Goal: Information Seeking & Learning: Check status

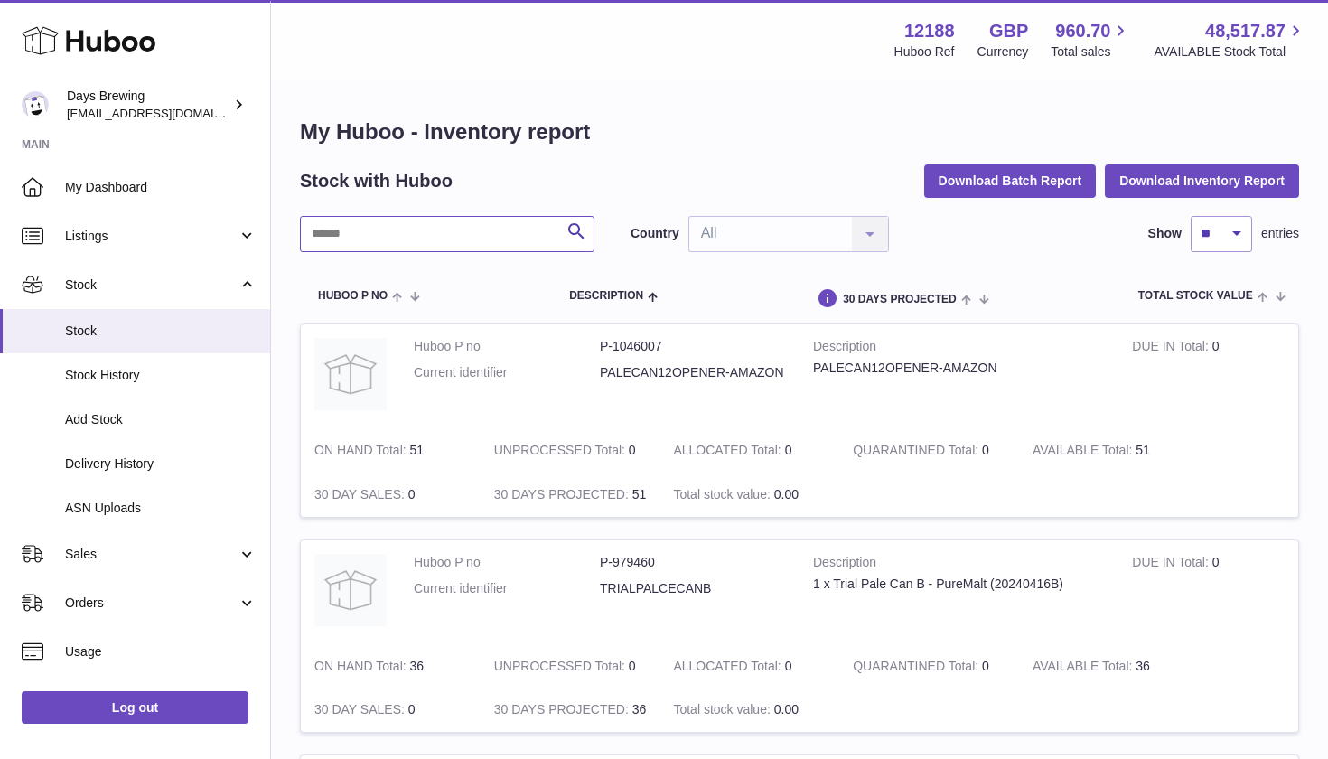
click at [401, 244] on input "text" at bounding box center [447, 234] width 294 height 36
click at [450, 238] on input "*****" at bounding box center [447, 234] width 294 height 36
type input "*****"
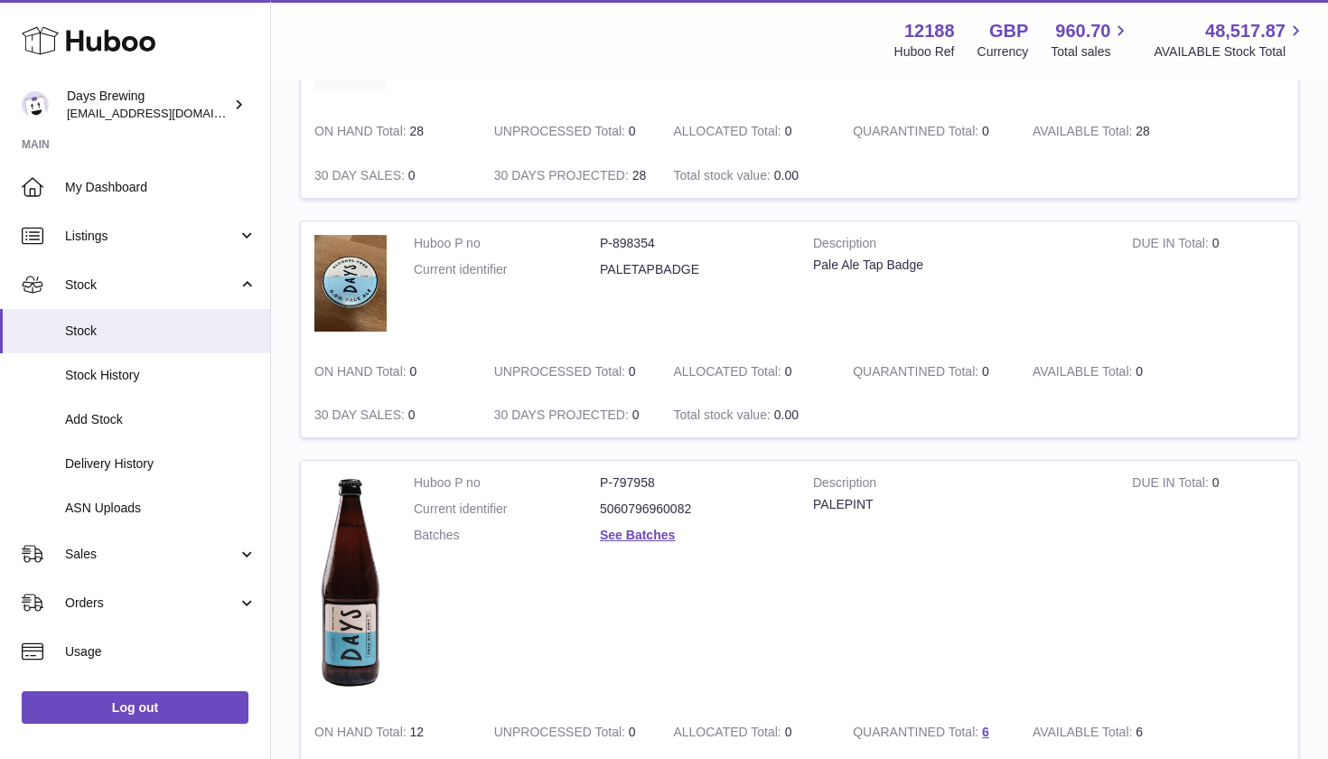
scroll to position [462, 0]
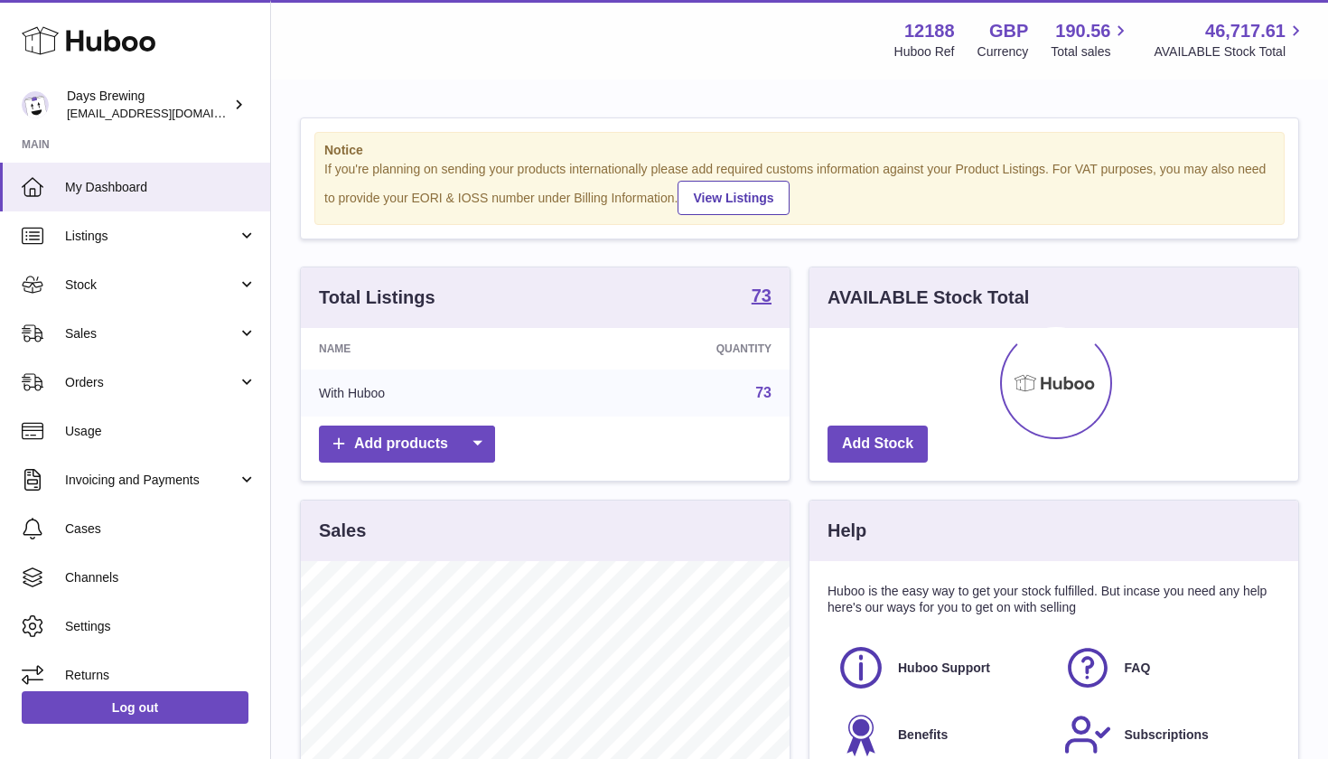
scroll to position [282, 489]
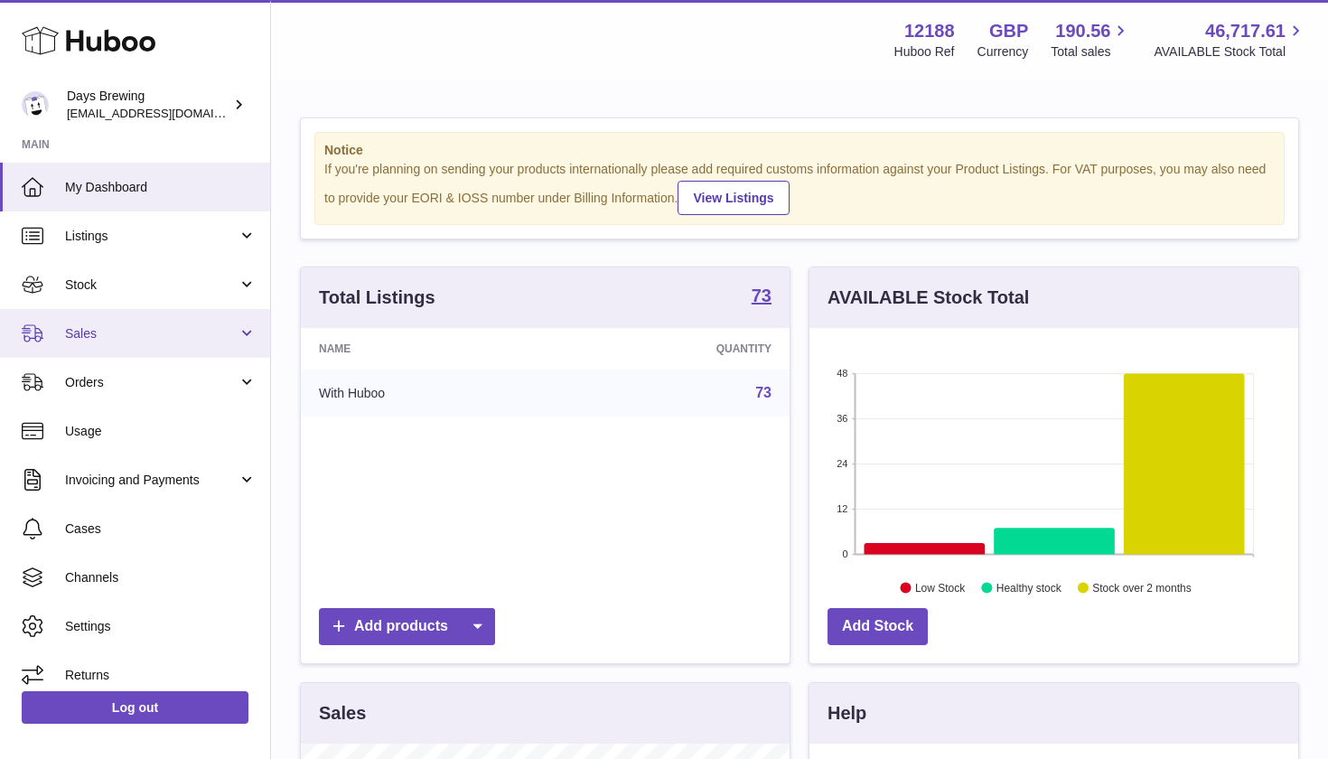
click at [145, 331] on span "Sales" at bounding box center [151, 333] width 173 height 17
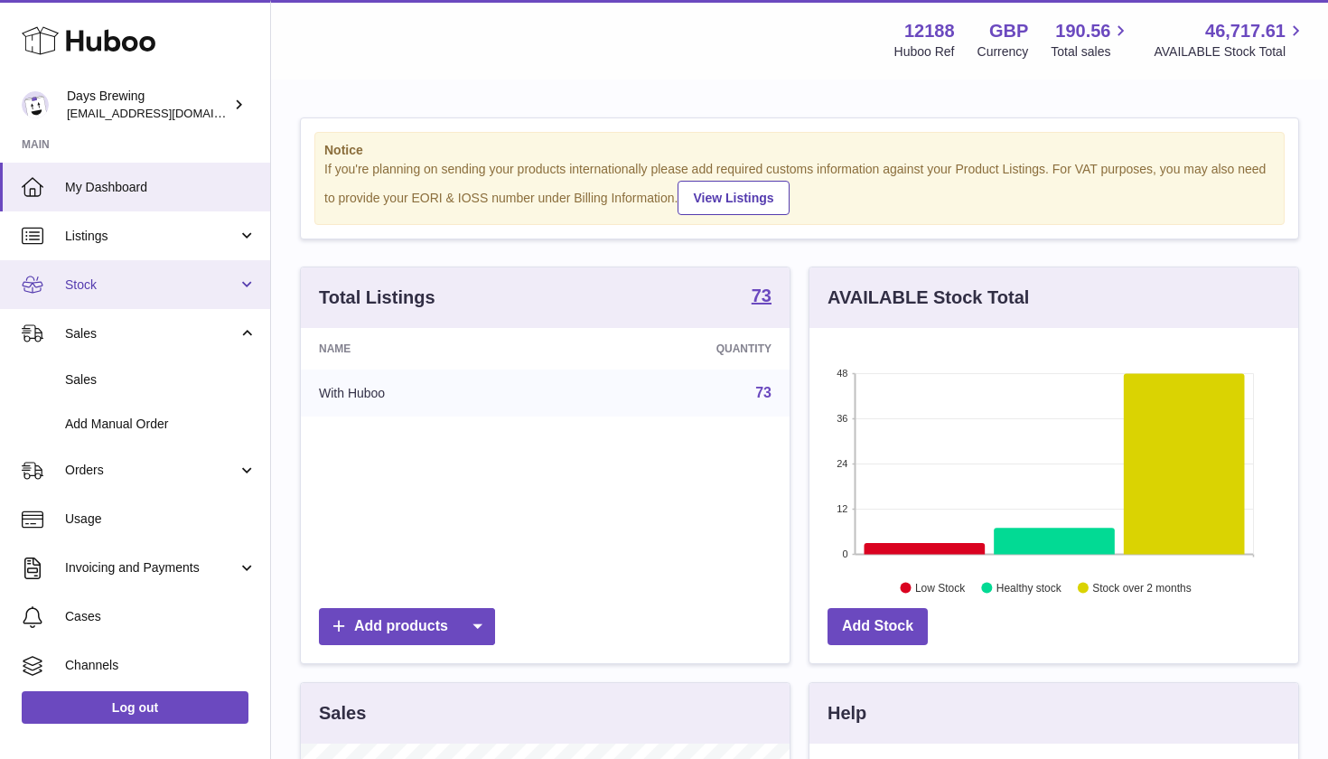
click at [145, 286] on span "Stock" at bounding box center [151, 284] width 173 height 17
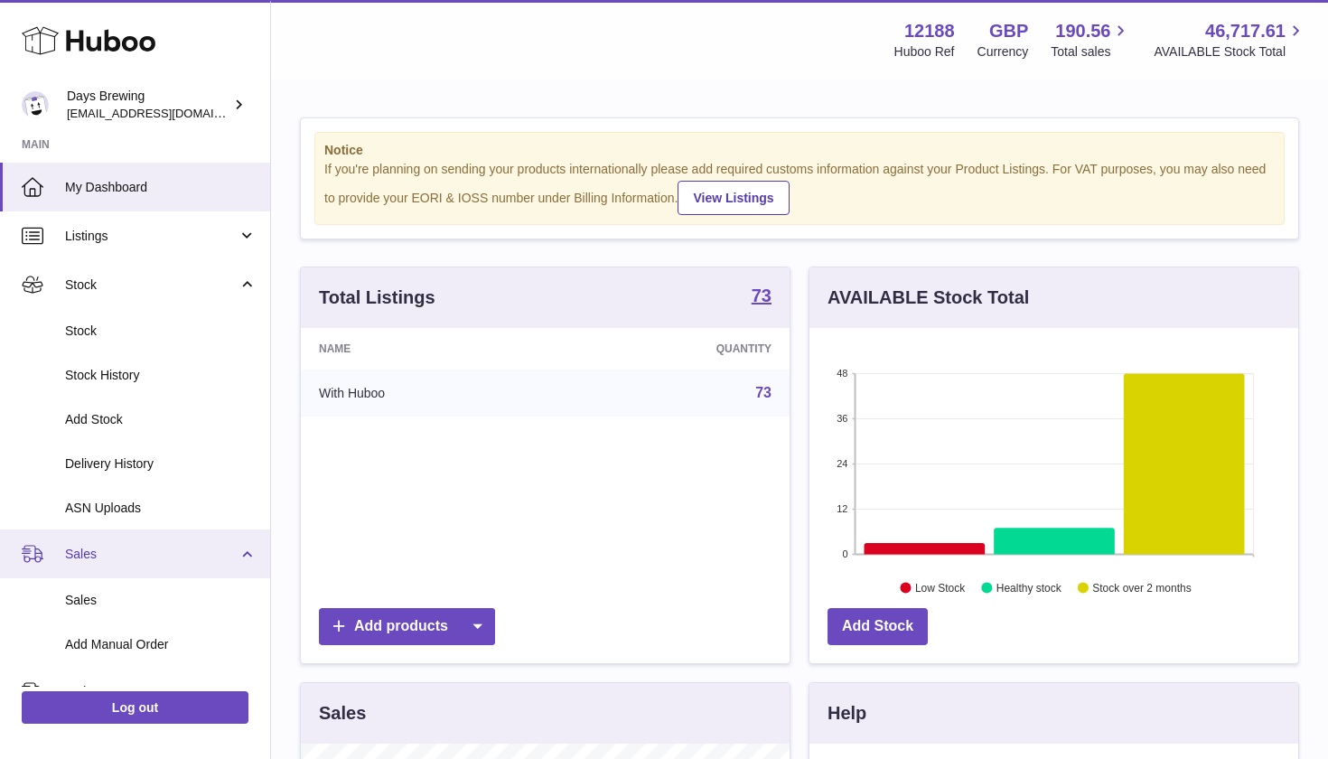
click at [187, 546] on span "Sales" at bounding box center [151, 554] width 173 height 17
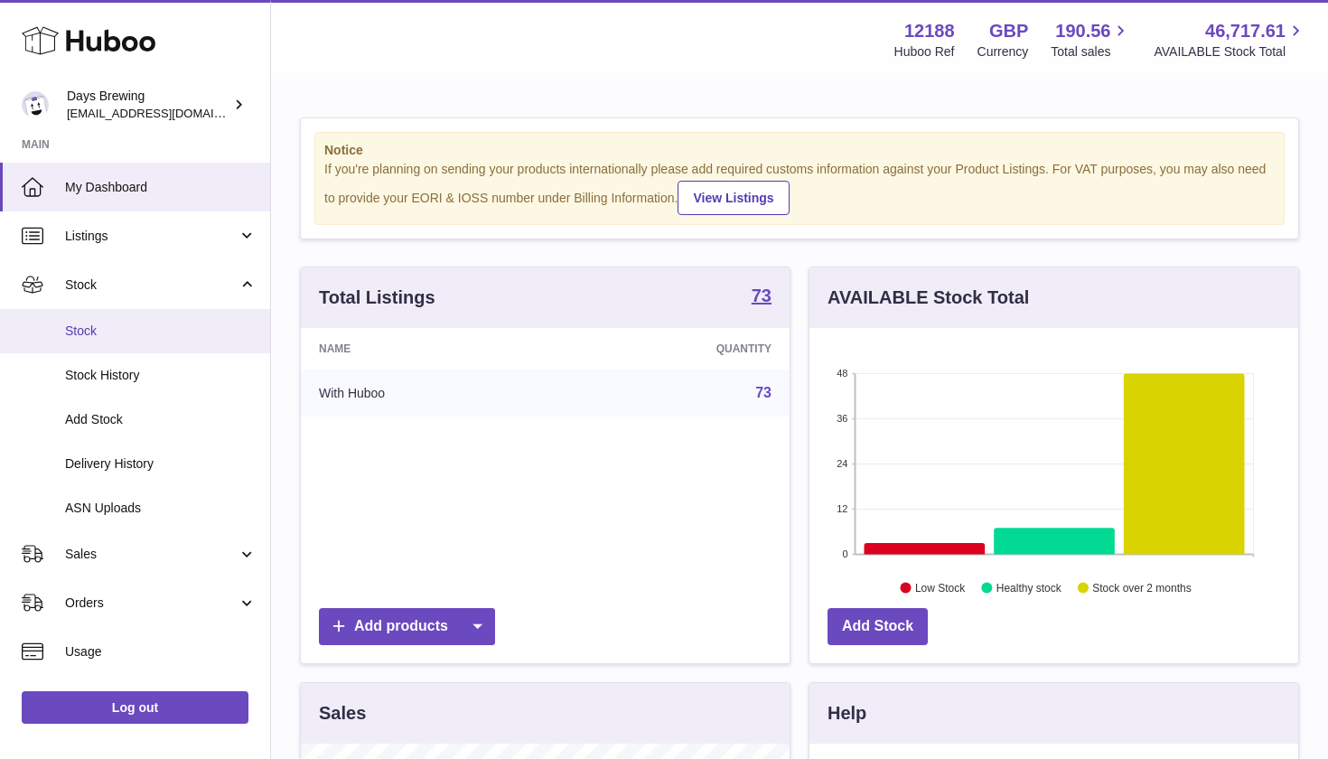
click at [157, 326] on span "Stock" at bounding box center [160, 330] width 191 height 17
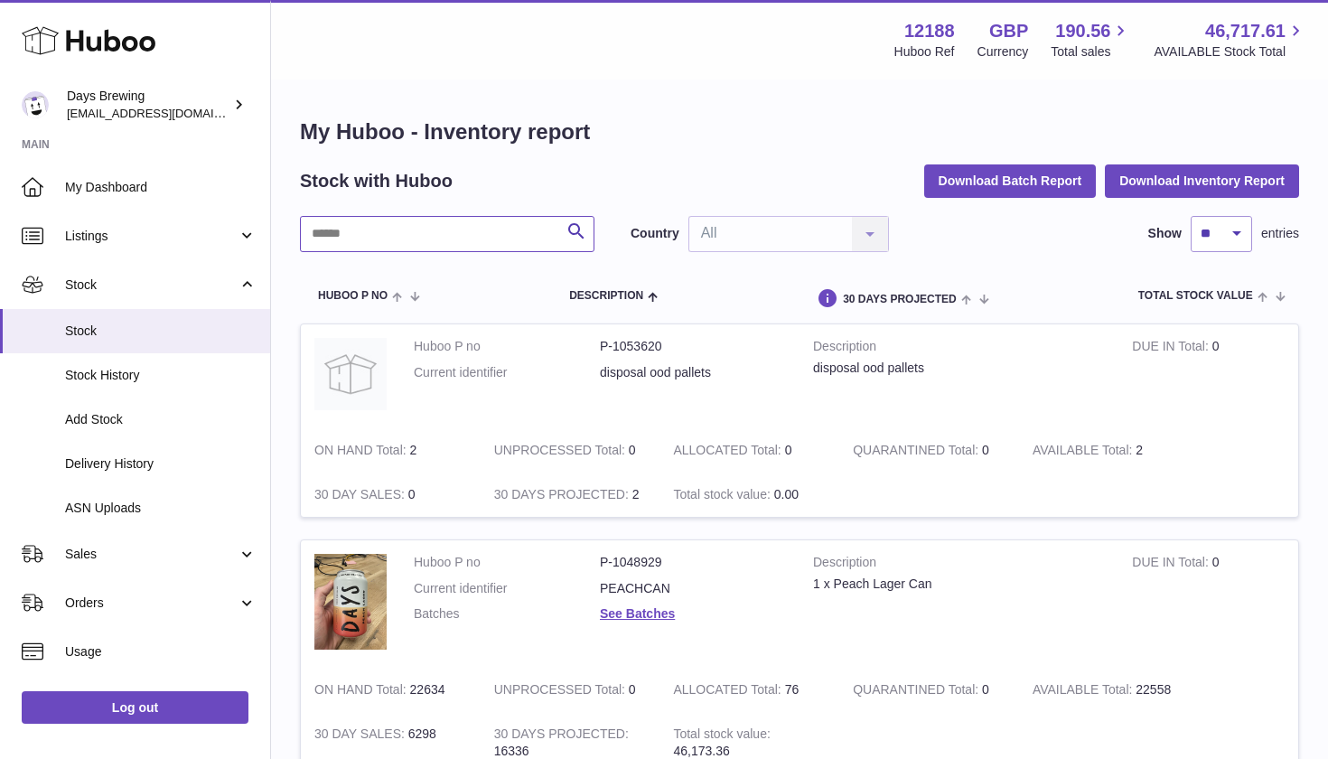
click at [426, 227] on input "text" at bounding box center [447, 234] width 294 height 36
type input "*****"
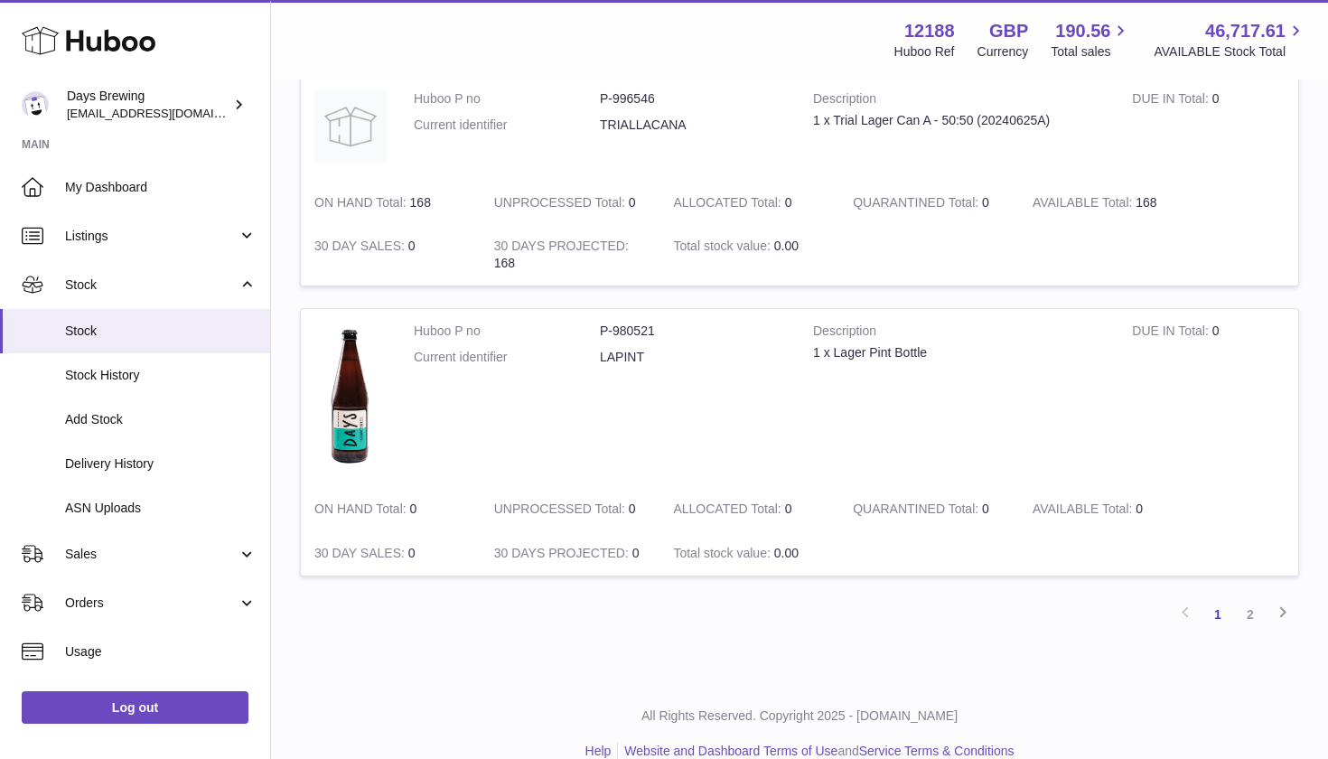
scroll to position [2046, 0]
click at [1253, 600] on link "2" at bounding box center [1250, 616] width 33 height 33
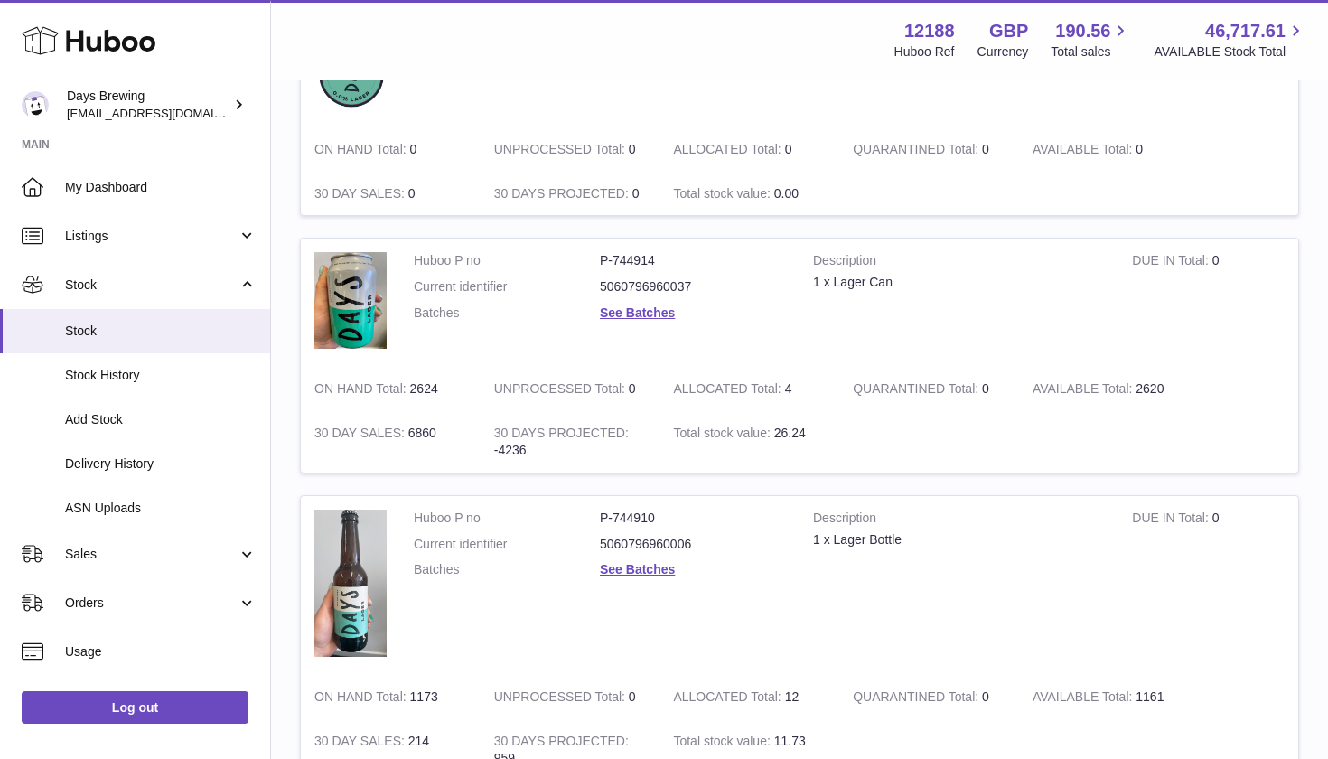
scroll to position [300, 0]
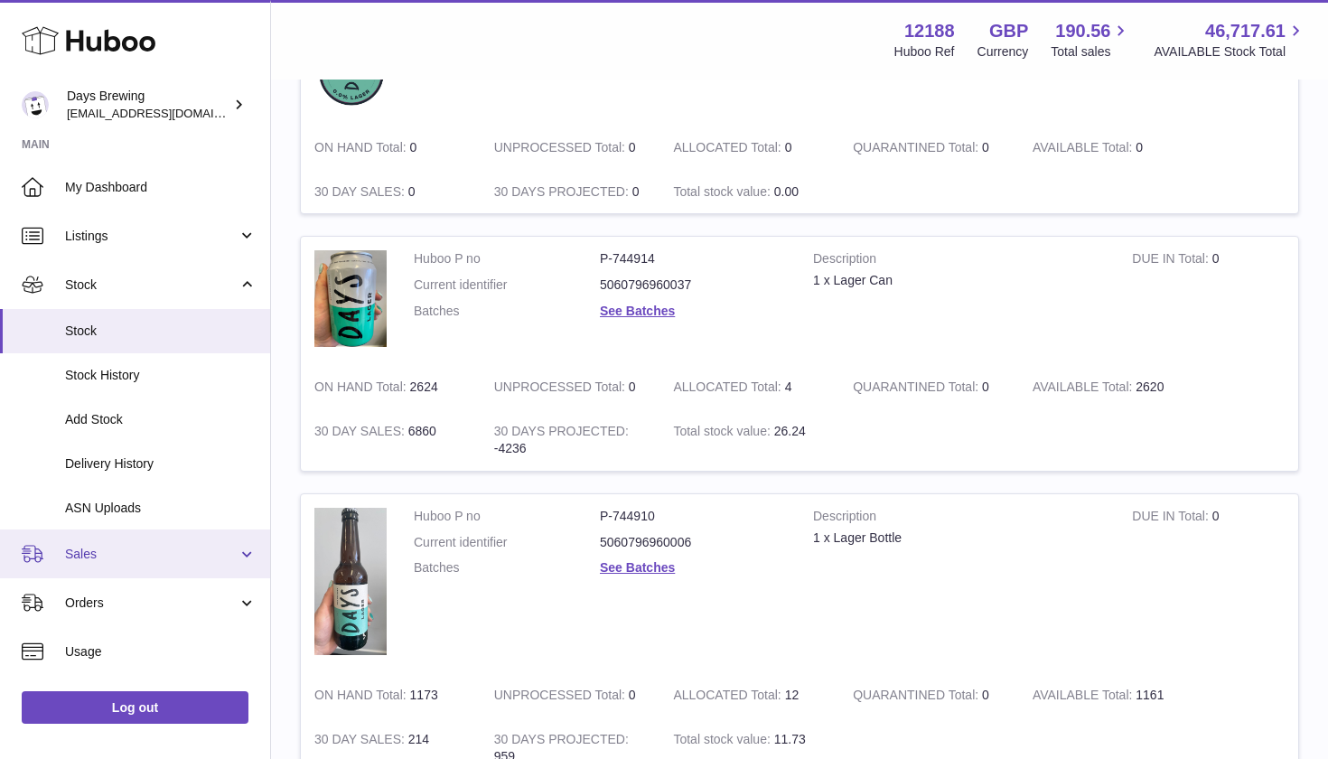
click at [154, 547] on span "Sales" at bounding box center [151, 554] width 173 height 17
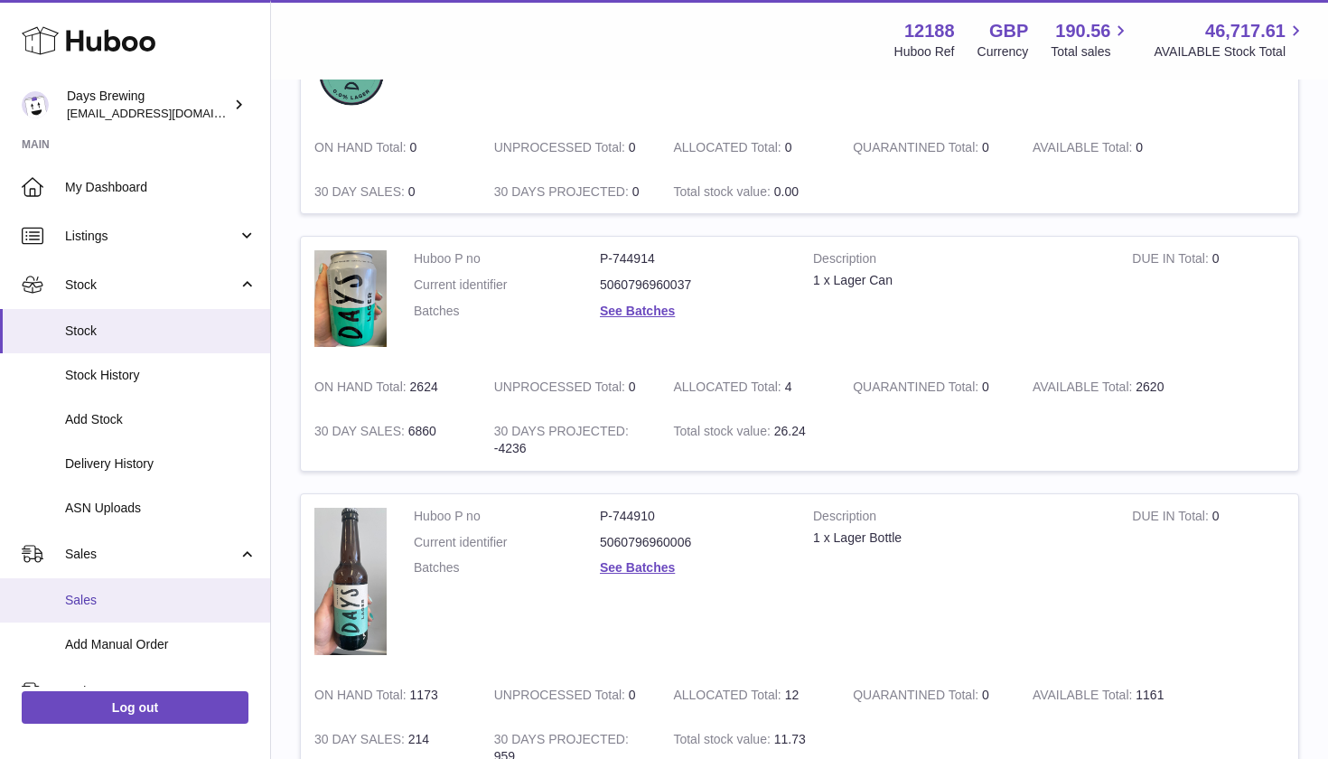
click at [143, 596] on span "Sales" at bounding box center [160, 600] width 191 height 17
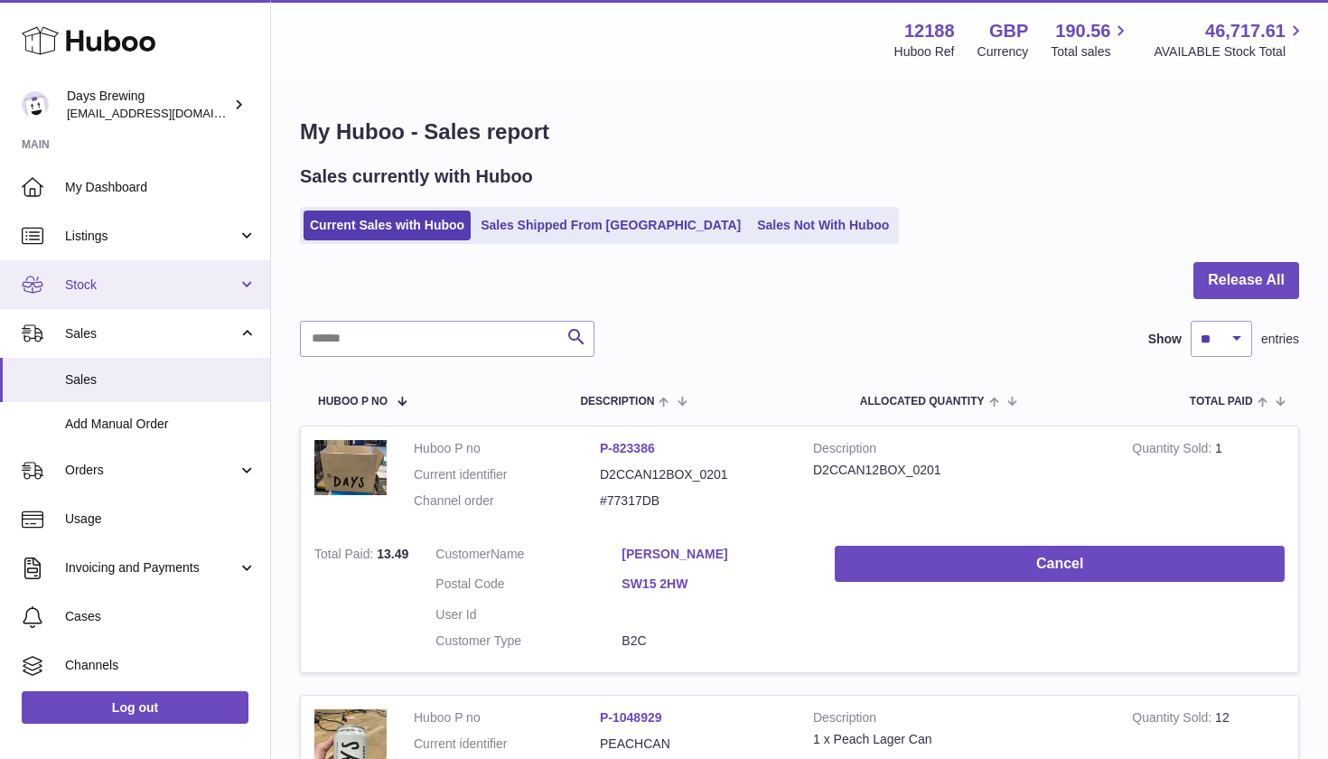
click at [113, 268] on link "Stock" at bounding box center [135, 284] width 270 height 49
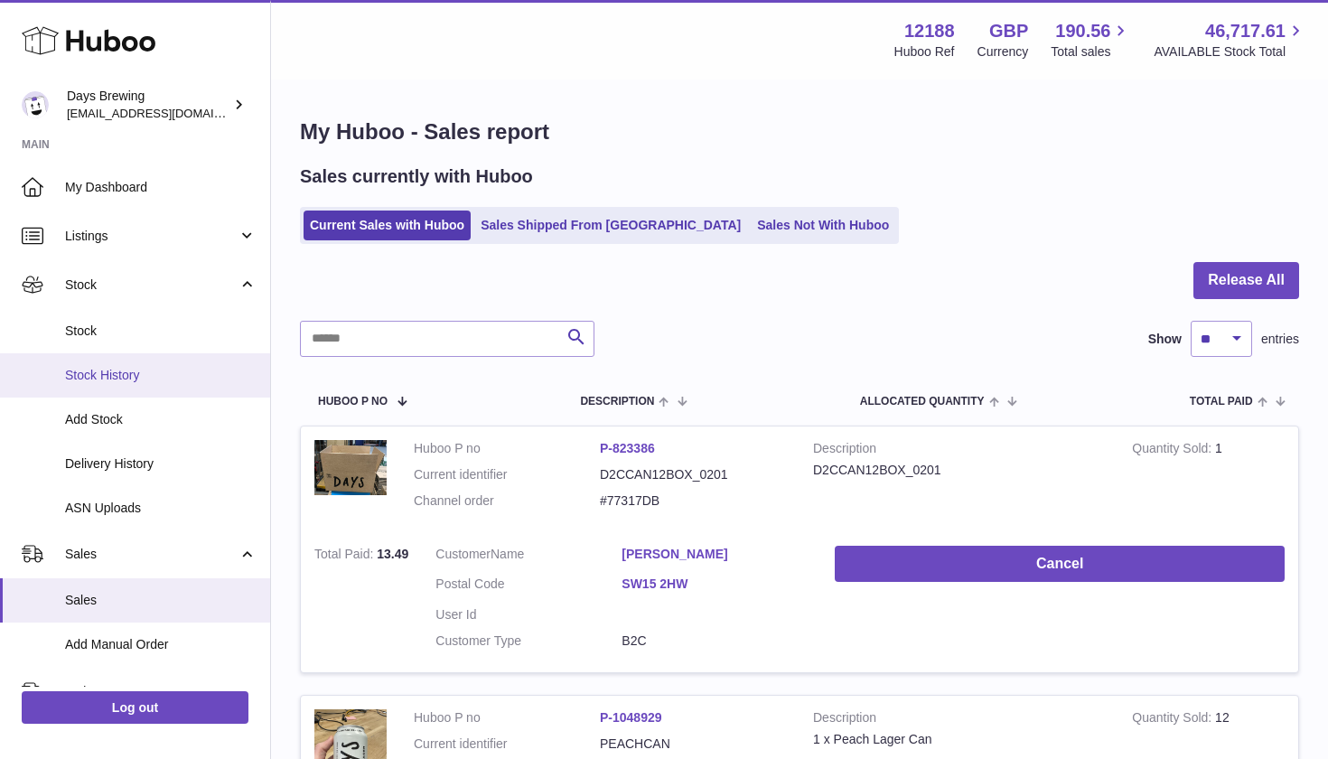
click at [116, 370] on span "Stock History" at bounding box center [160, 375] width 191 height 17
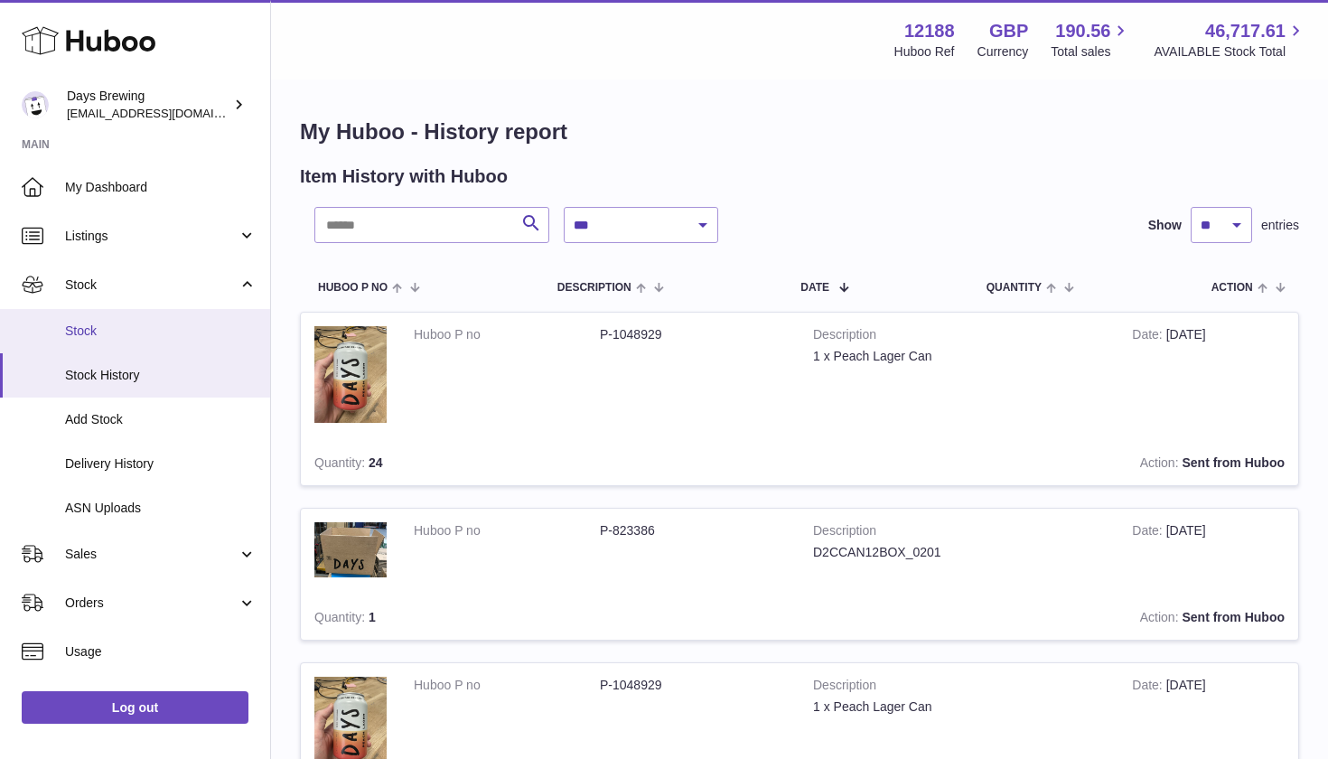
click at [125, 328] on span "Stock" at bounding box center [160, 330] width 191 height 17
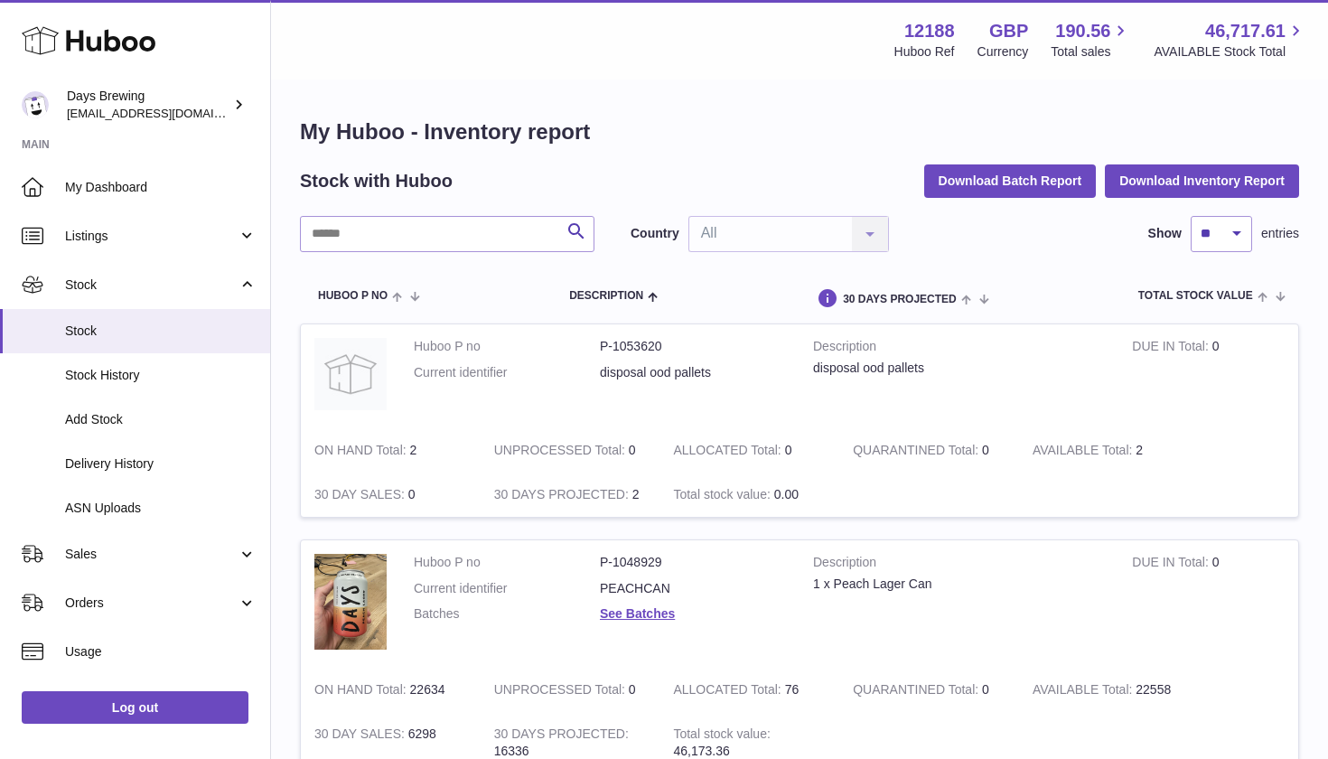
click at [445, 226] on input "text" at bounding box center [447, 234] width 294 height 36
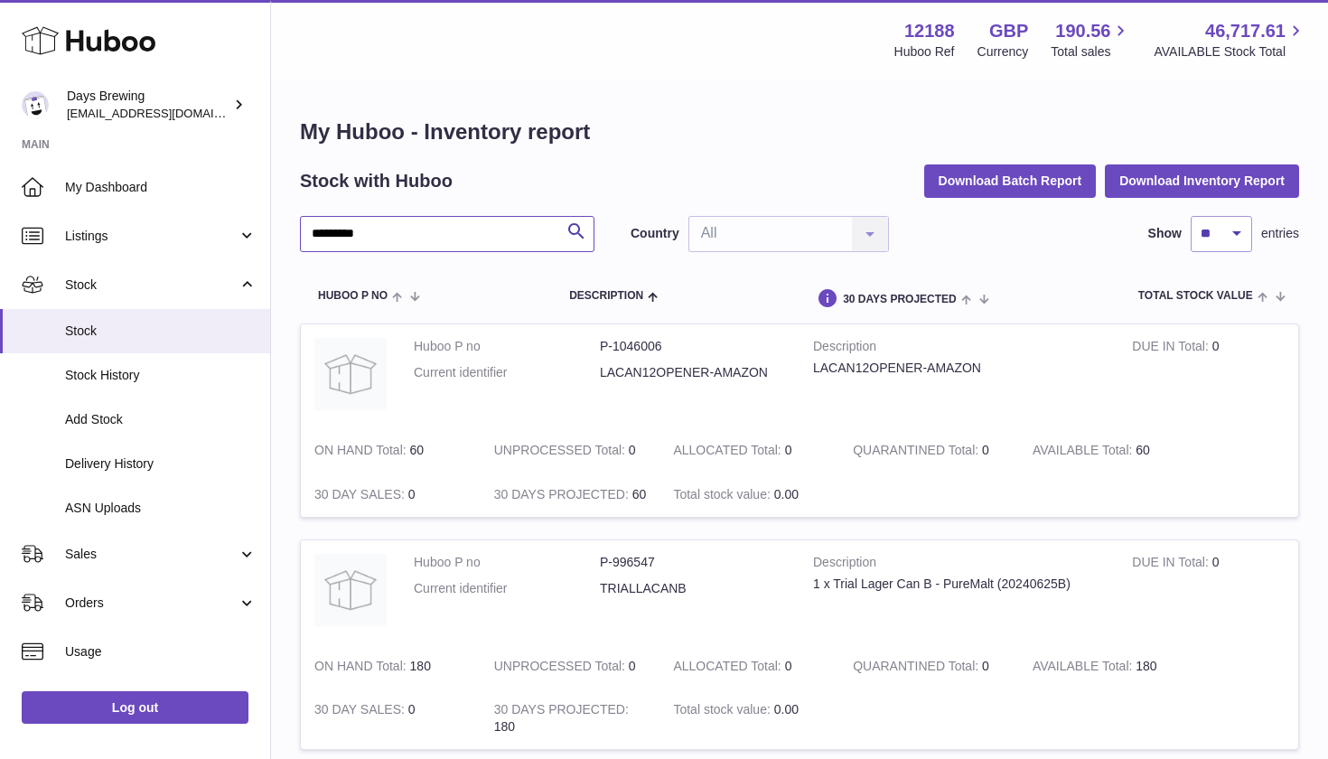
type input "*********"
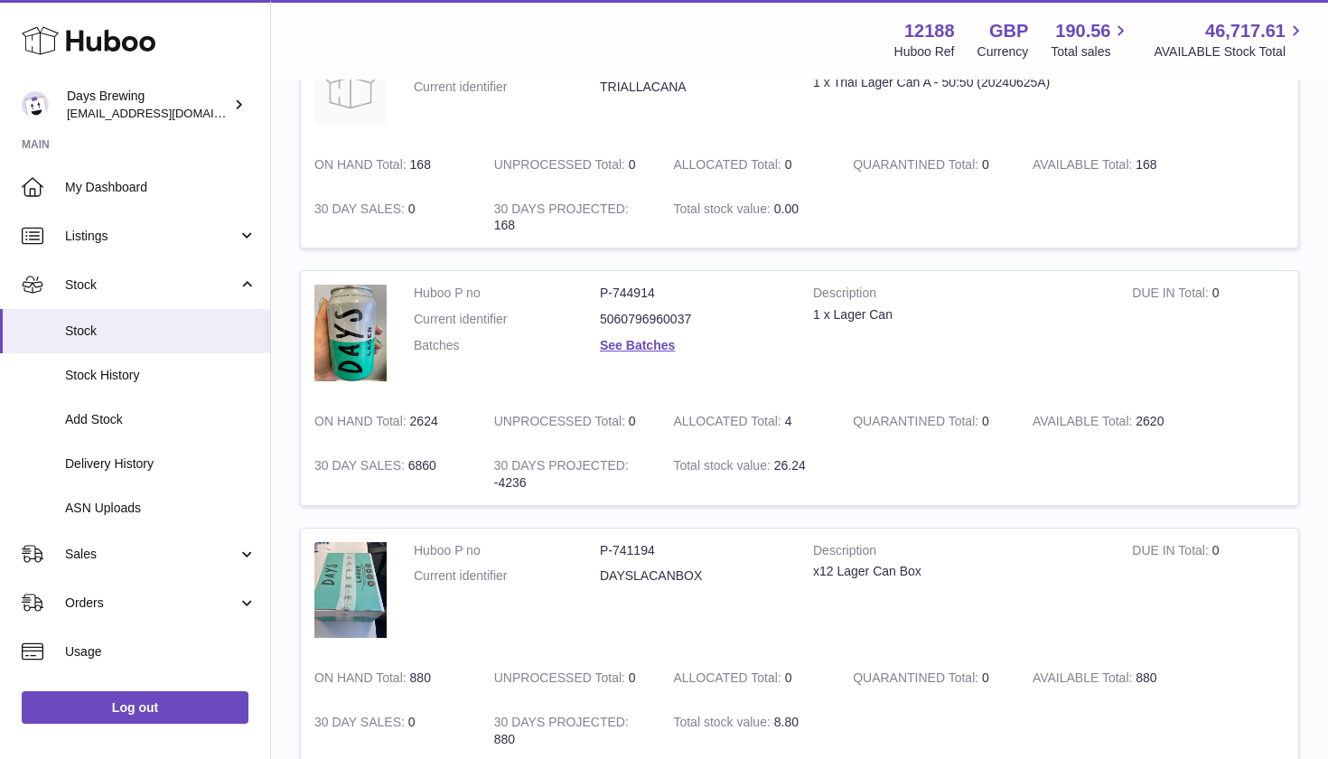
scroll to position [776, 0]
